Goal: Information Seeking & Learning: Learn about a topic

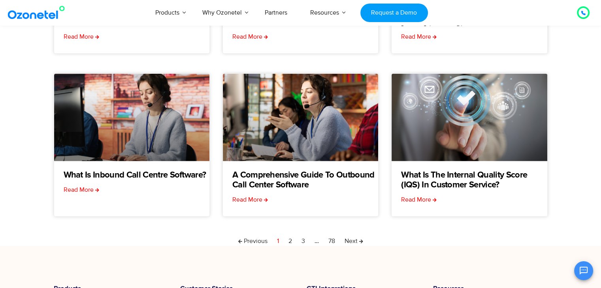
scroll to position [237, 0]
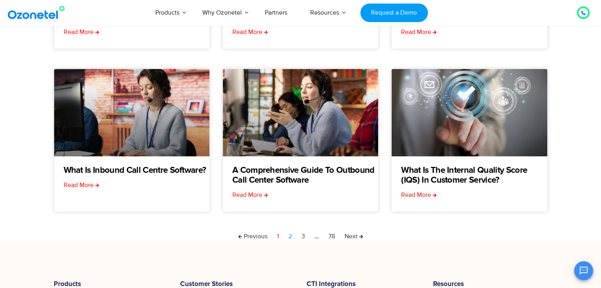
click at [291, 236] on link "Page 2" at bounding box center [290, 236] width 4 height 9
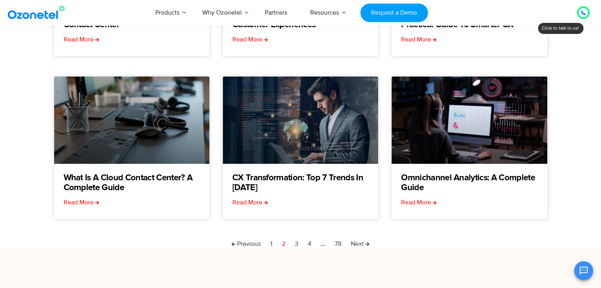
scroll to position [253, 0]
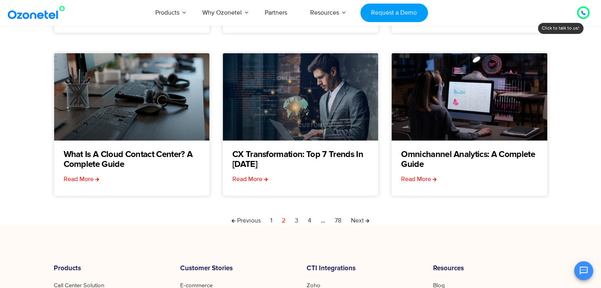
click at [299, 220] on nav "Previous Page 1 Page 2 Page 3 Page 4 … Page 78 Next" at bounding box center [301, 220] width 494 height 9
click at [297, 221] on link "Page 3" at bounding box center [297, 220] width 4 height 9
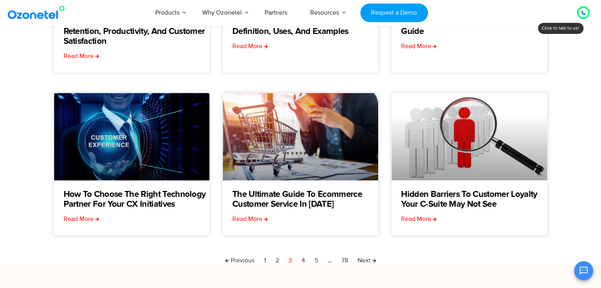
scroll to position [286, 0]
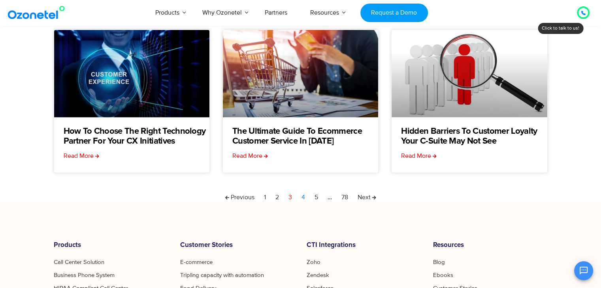
click at [302, 196] on link "Page 4" at bounding box center [303, 197] width 4 height 9
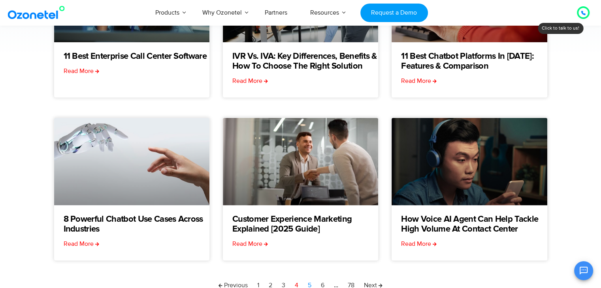
scroll to position [284, 0]
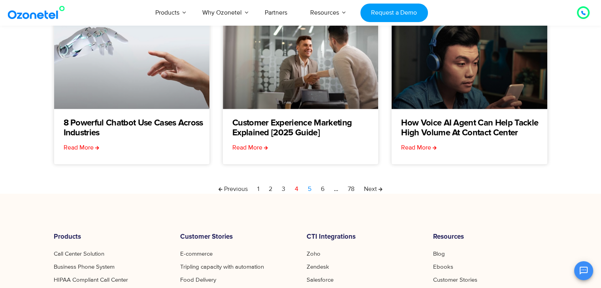
click at [308, 187] on link "Page 5" at bounding box center [310, 188] width 4 height 9
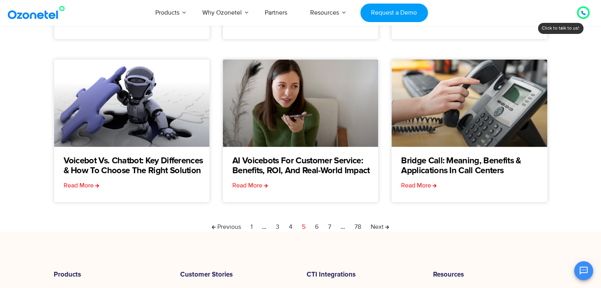
scroll to position [284, 0]
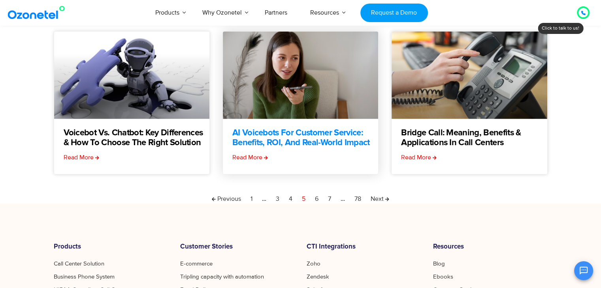
click at [300, 134] on link "AI Voicebots for Customer Service: Benefits, ROI, and Real-World Impact" at bounding box center [305, 138] width 146 height 20
